Goal: Task Accomplishment & Management: Use online tool/utility

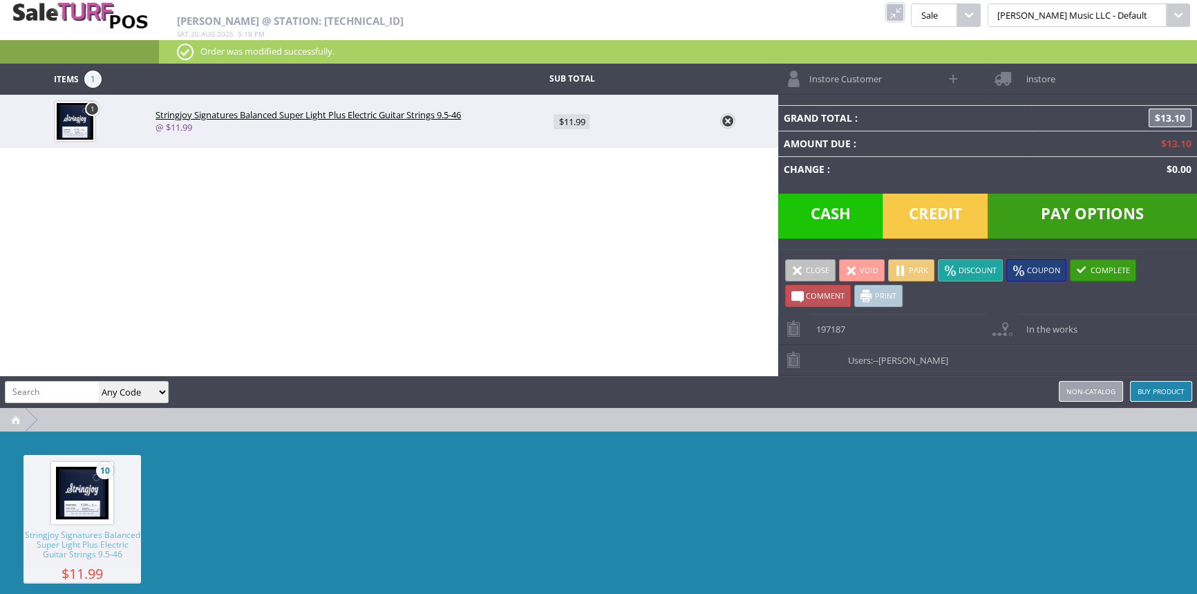
click at [935, 211] on span "Credit" at bounding box center [935, 216] width 105 height 45
